Goal: Complete application form: Complete application form

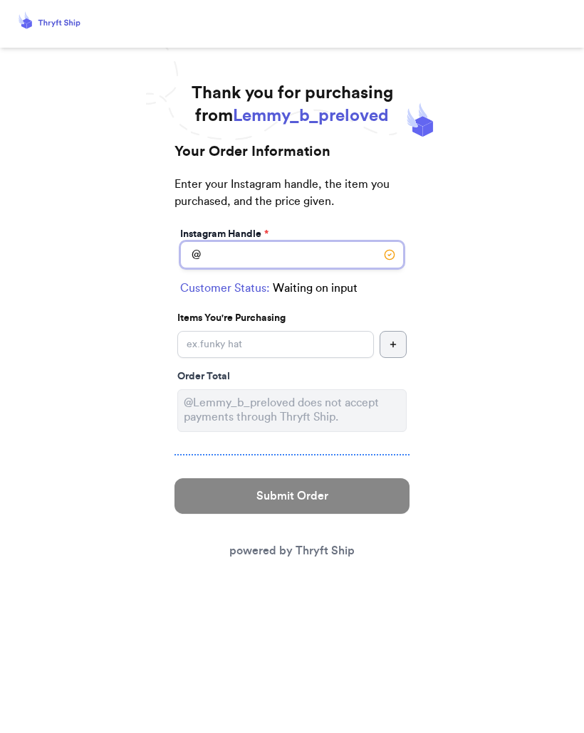
click at [298, 246] on input "Instagram Handle *" at bounding box center [291, 254] width 223 height 27
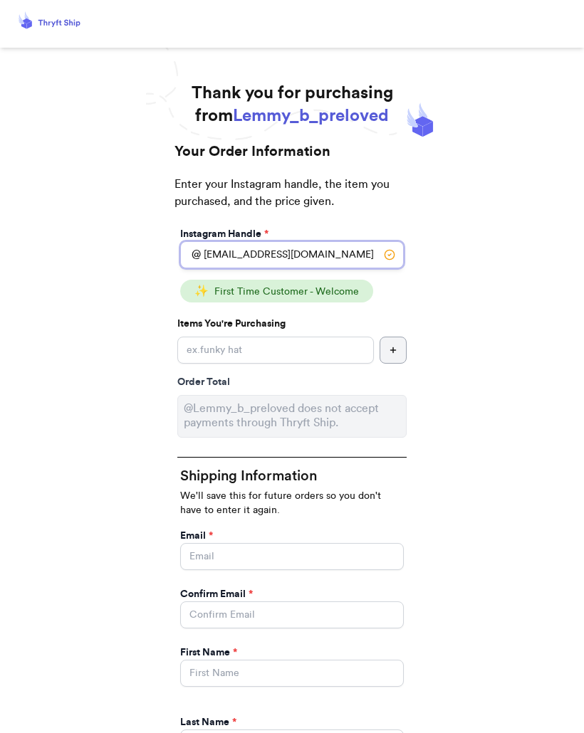
type input "bigranch8@hotmail.com"
click at [327, 340] on input "Instagram Handle *" at bounding box center [275, 350] width 196 height 27
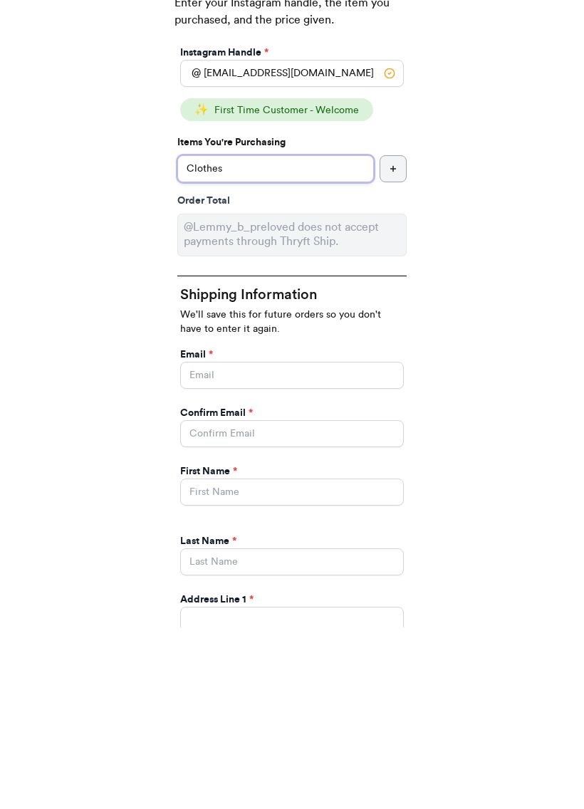
type input "Clothes"
click at [282, 543] on input "Instagram Handle *" at bounding box center [291, 556] width 223 height 27
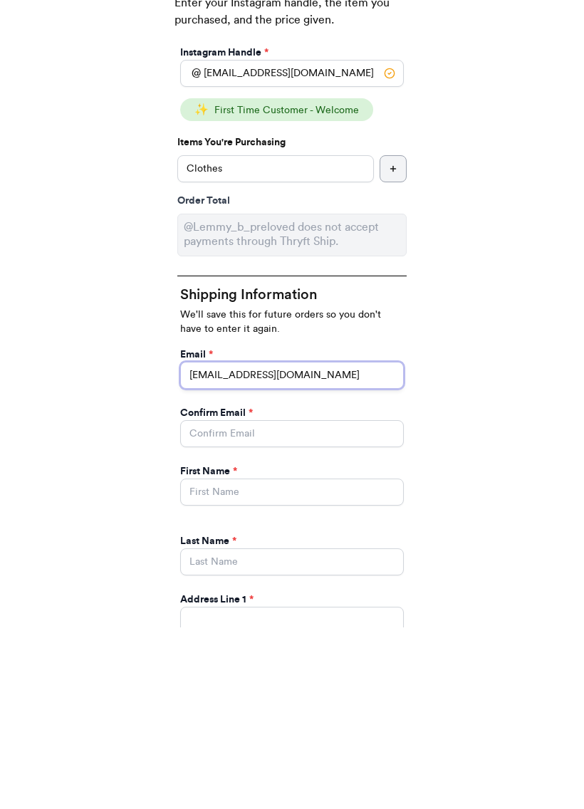
type input "bigranch8@hotmail.com"
click at [325, 601] on input "Instagram Handle *" at bounding box center [291, 614] width 223 height 27
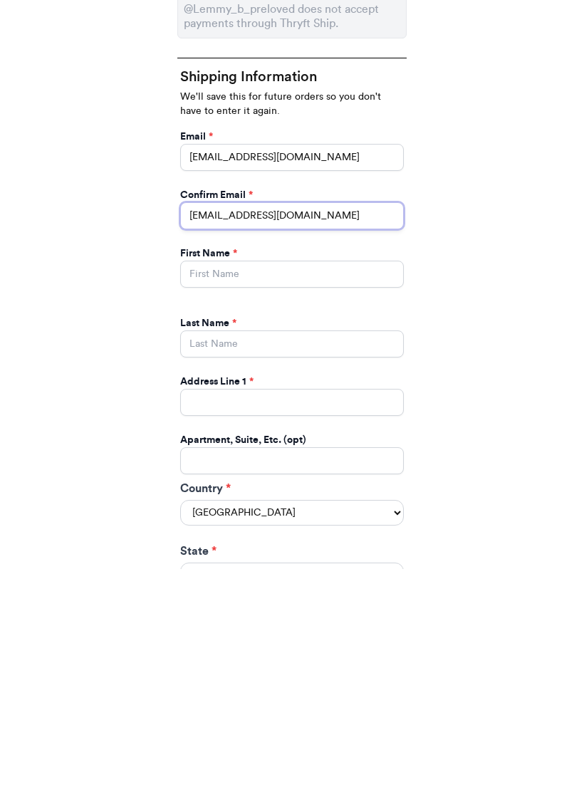
scroll to position [160, 0]
type input "bigranch8@hotmail.com"
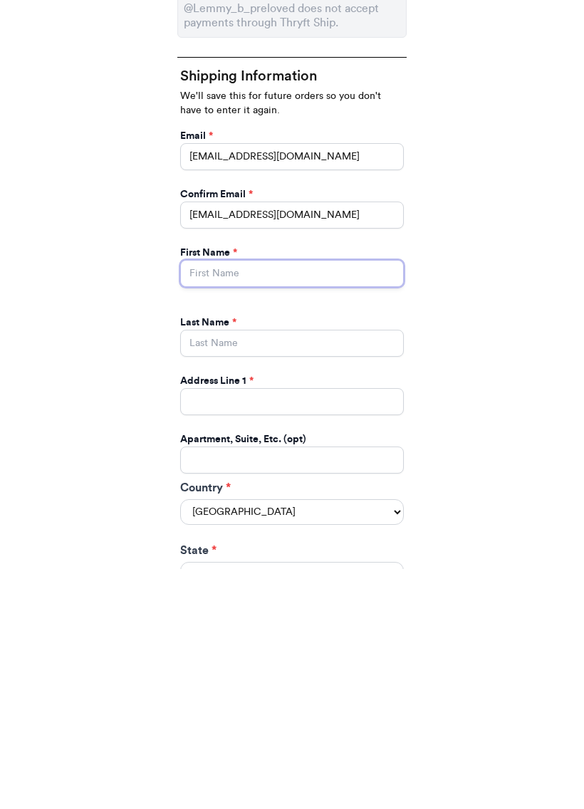
click at [349, 500] on input "Instagram Handle *" at bounding box center [291, 513] width 223 height 27
type input "Susan"
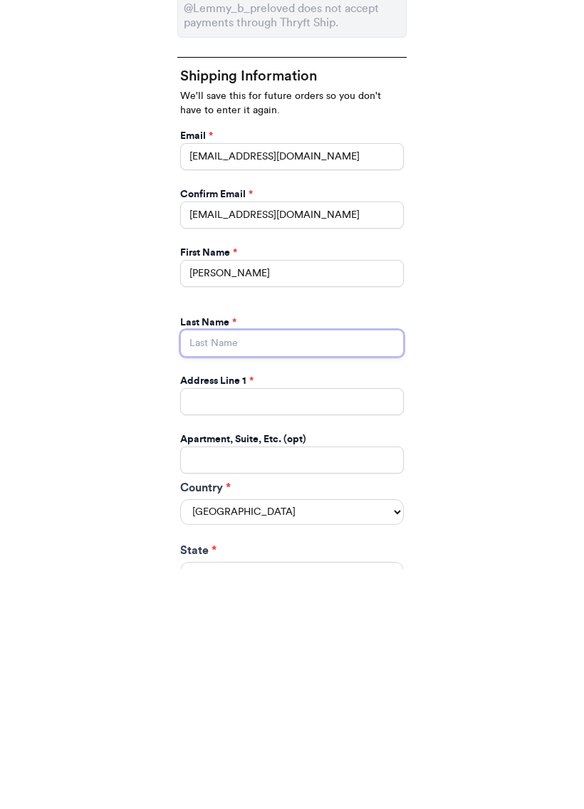
click at [259, 569] on input "Instagram Handle *" at bounding box center [291, 582] width 223 height 27
type input "Kennedy"
click at [283, 628] on input "Instagram Handle *" at bounding box center [291, 641] width 223 height 27
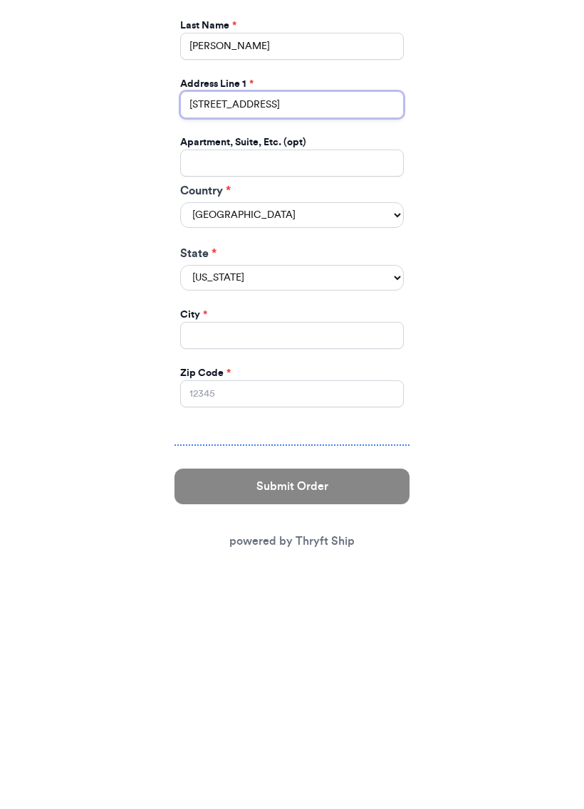
scroll to position [458, 0]
type input "718 N. Oak Park Ave."
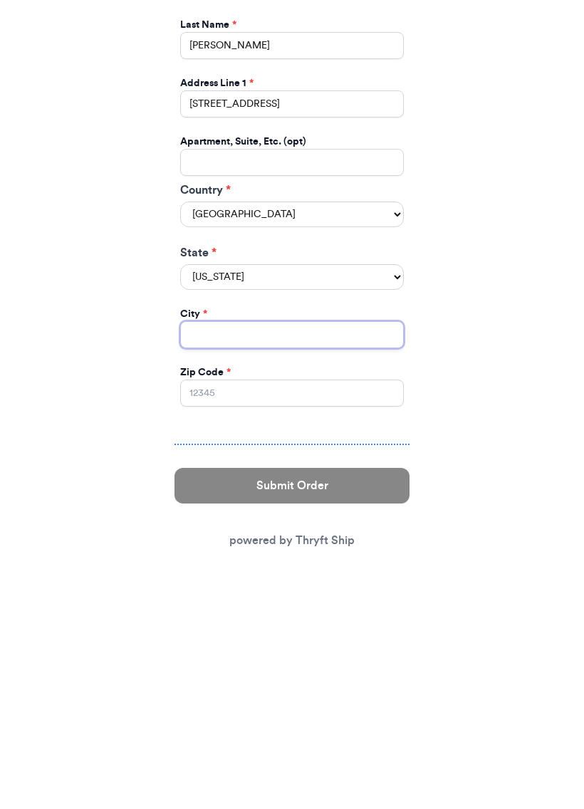
click at [295, 561] on input "Instagram Handle *" at bounding box center [291, 574] width 223 height 27
type input "Oak Park"
click at [392, 504] on select "Alabama Alaska Arizona Arkansas California Colorado Connecticut Delaware Distri…" at bounding box center [291, 517] width 223 height 26
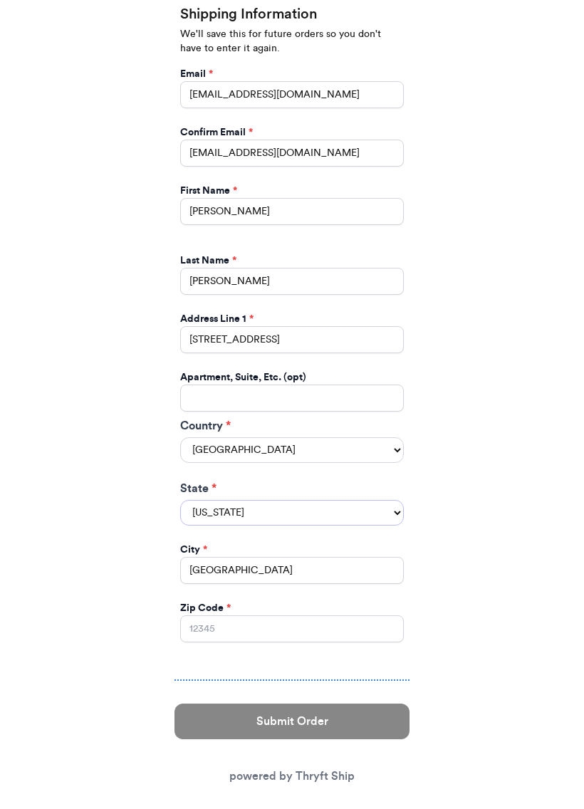
select select "IL"
click at [280, 615] on input "Zip Code *" at bounding box center [291, 628] width 223 height 27
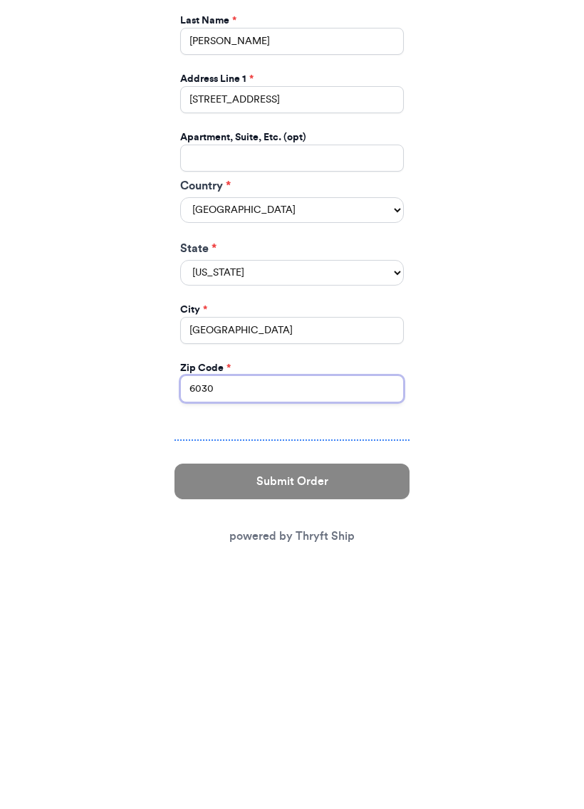
type input "60302"
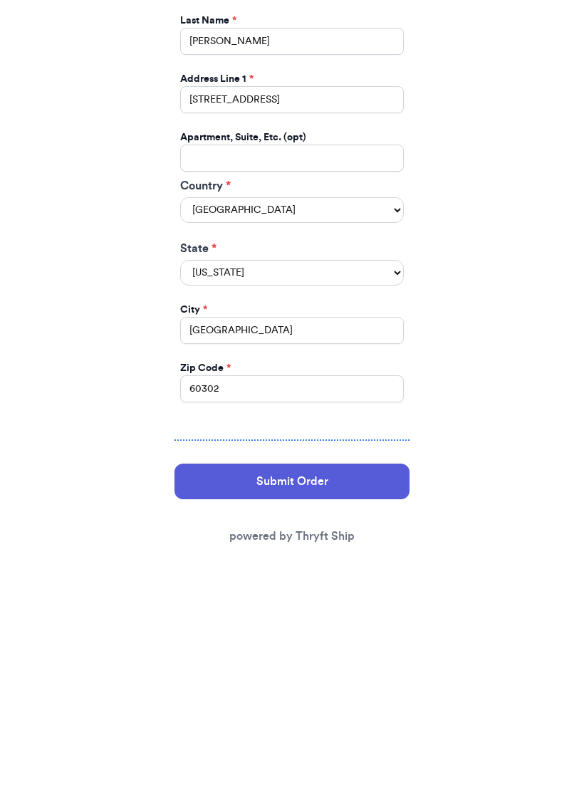
click at [395, 703] on button "Submit Order" at bounding box center [291, 721] width 235 height 36
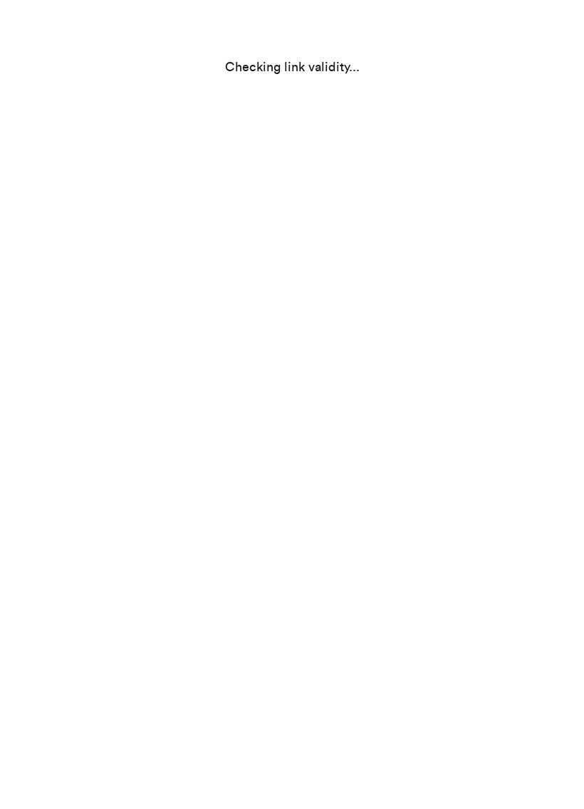
select select "IL"
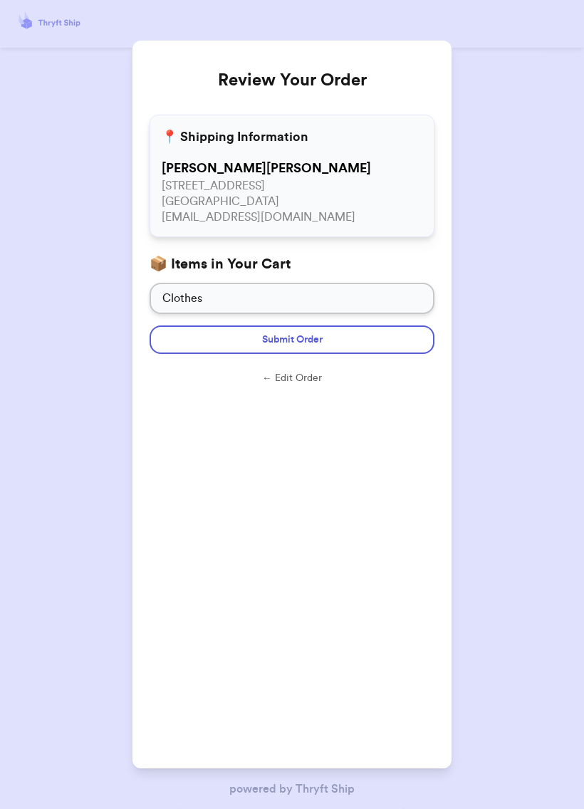
click at [339, 335] on button "Submit Order" at bounding box center [291, 339] width 285 height 28
